Goal: Check status: Check status

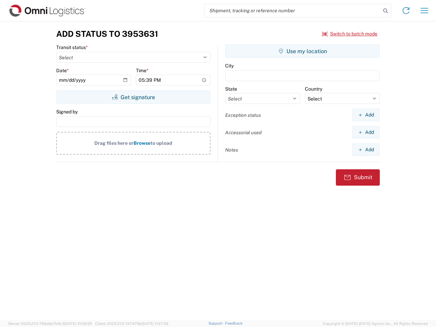
click at [293, 11] on input "search" at bounding box center [292, 10] width 176 height 13
click at [386, 11] on icon at bounding box center [386, 11] width 10 height 10
click at [406, 11] on icon at bounding box center [406, 10] width 11 height 11
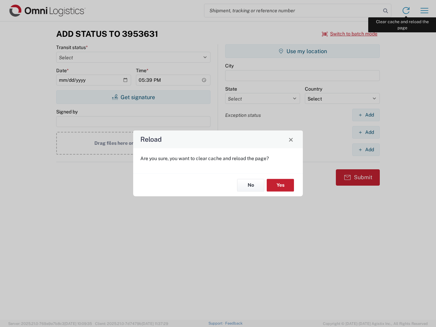
click at [424, 11] on div "Reload Are you sure, you want to clear cache and reload the page? No Yes" at bounding box center [218, 163] width 436 height 327
click at [350, 34] on div "Reload Are you sure, you want to clear cache and reload the page? No Yes" at bounding box center [218, 163] width 436 height 327
click at [133, 97] on div "Reload Are you sure, you want to clear cache and reload the page? No Yes" at bounding box center [218, 163] width 436 height 327
click at [302, 51] on div "Reload Are you sure, you want to clear cache and reload the page? No Yes" at bounding box center [218, 163] width 436 height 327
click at [366, 115] on div "Reload Are you sure, you want to clear cache and reload the page? No Yes" at bounding box center [218, 163] width 436 height 327
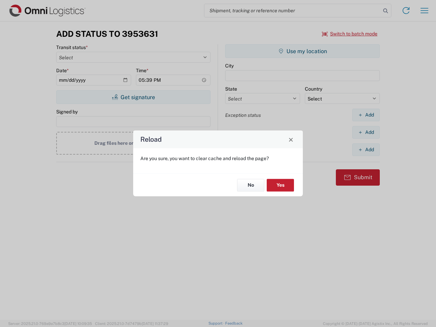
click at [366, 132] on div "Reload Are you sure, you want to clear cache and reload the page? No Yes" at bounding box center [218, 163] width 436 height 327
click at [366, 150] on div "Reload Are you sure, you want to clear cache and reload the page? No Yes" at bounding box center [218, 163] width 436 height 327
